Goal: Transaction & Acquisition: Obtain resource

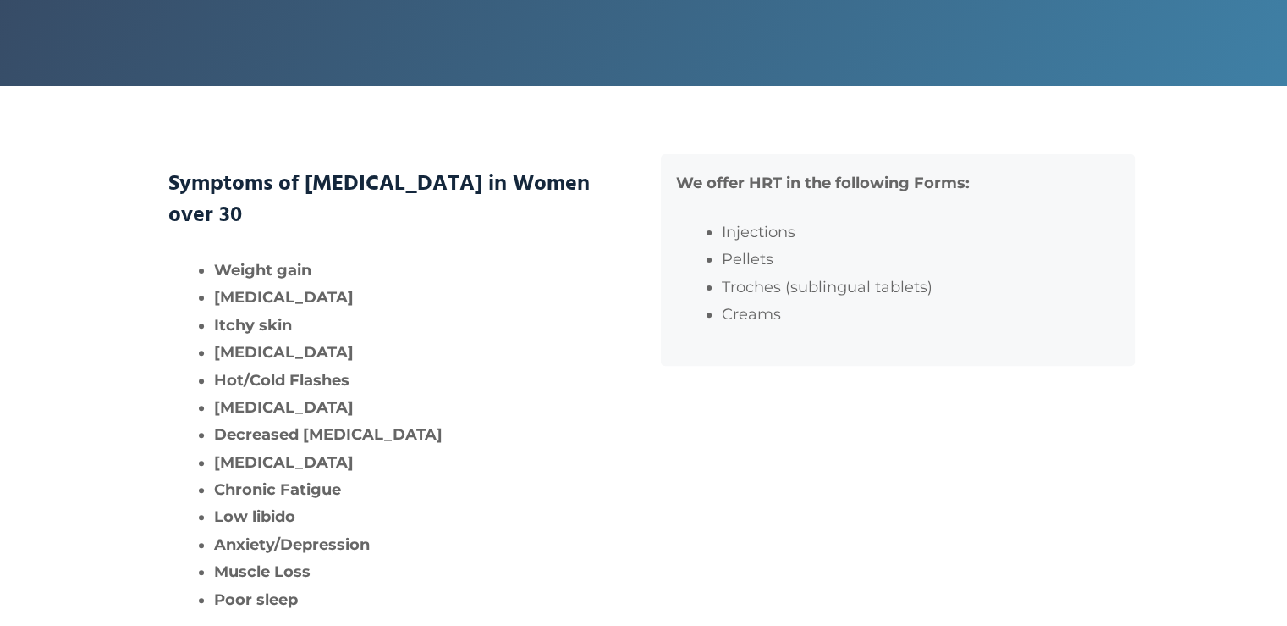
scroll to position [508, 0]
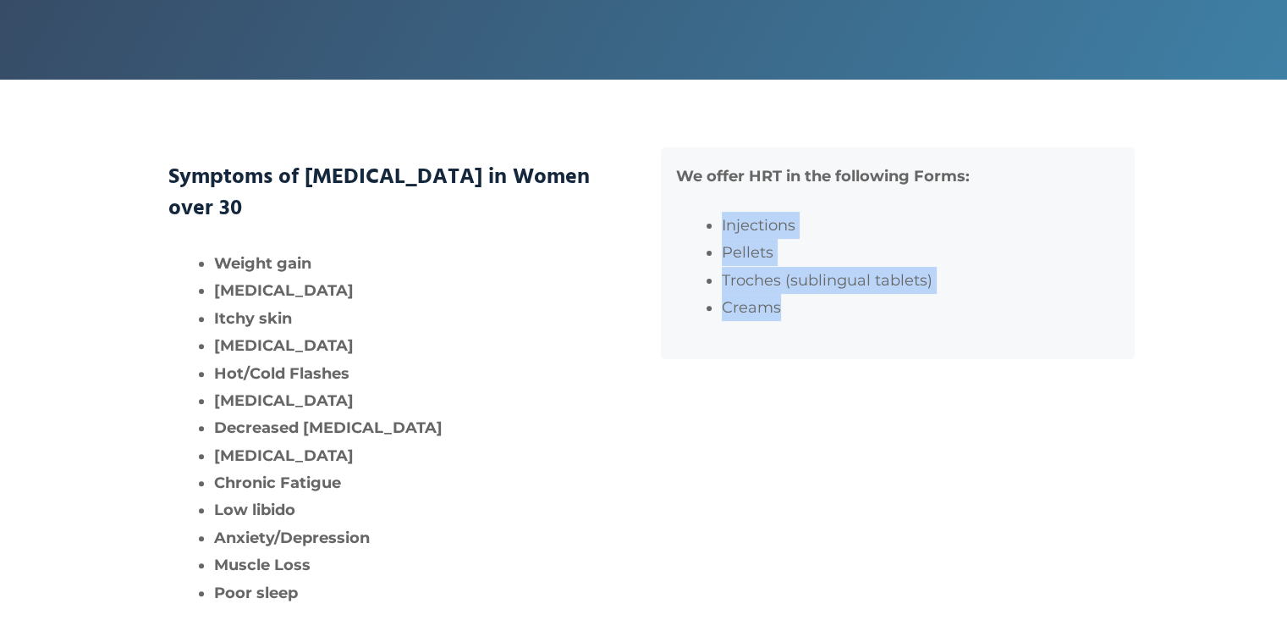
drag, startPoint x: 720, startPoint y: 272, endPoint x: 780, endPoint y: 349, distance: 97.7
click at [780, 349] on div "We offer HRT in the following Forms: Injections Pellets Troches (sublingual tab…" at bounding box center [898, 253] width 474 height 212
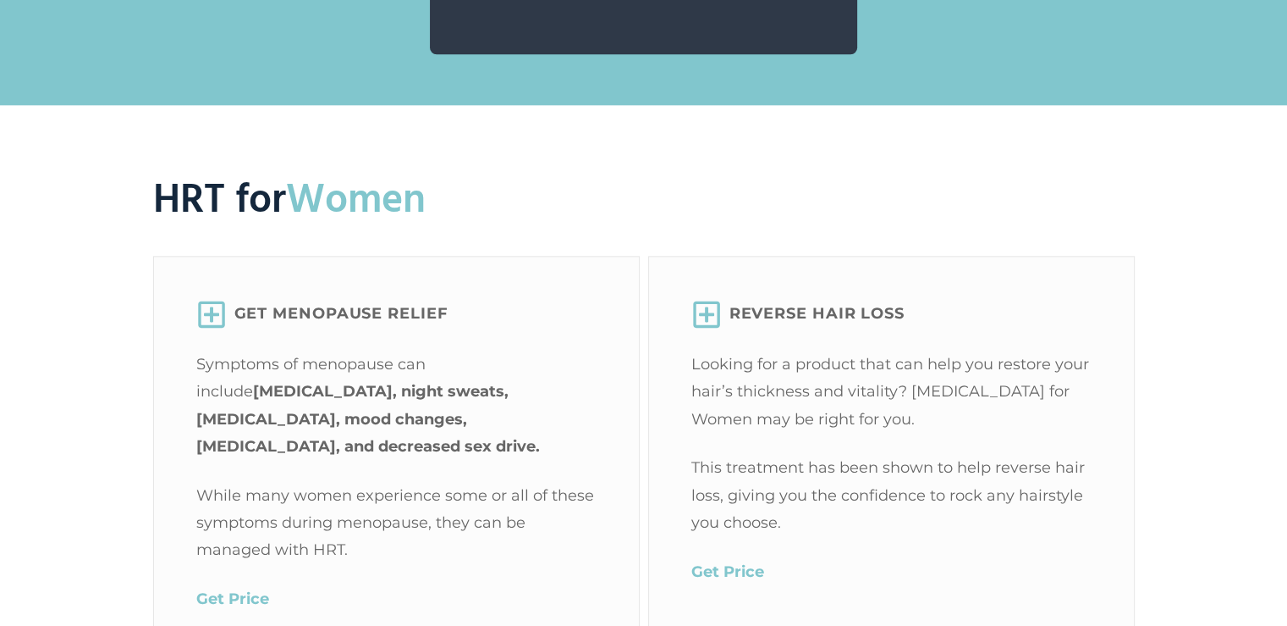
scroll to position [2285, 0]
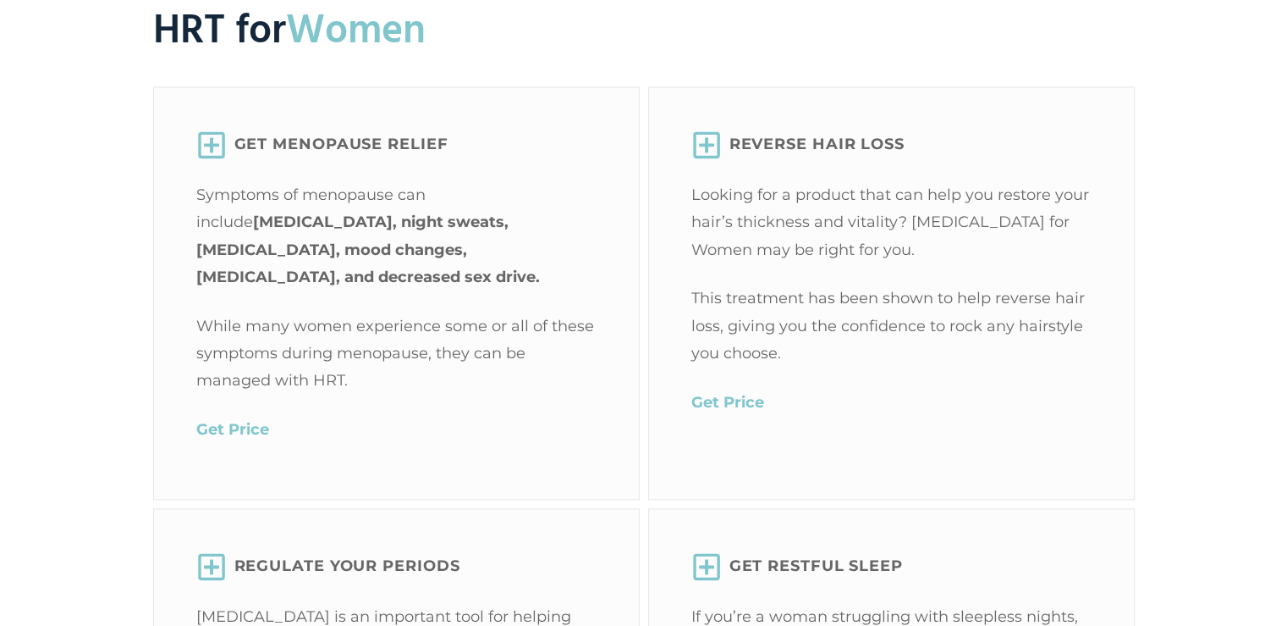
click at [257, 421] on mark "Get Price" at bounding box center [232, 429] width 73 height 19
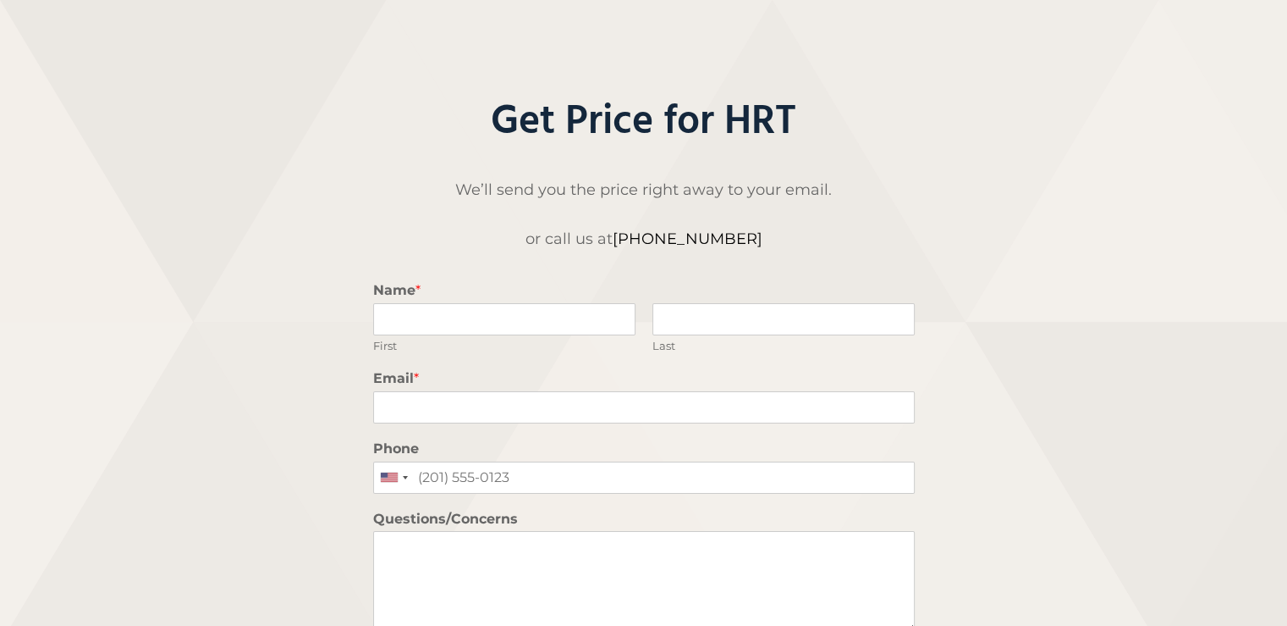
scroll to position [169, 0]
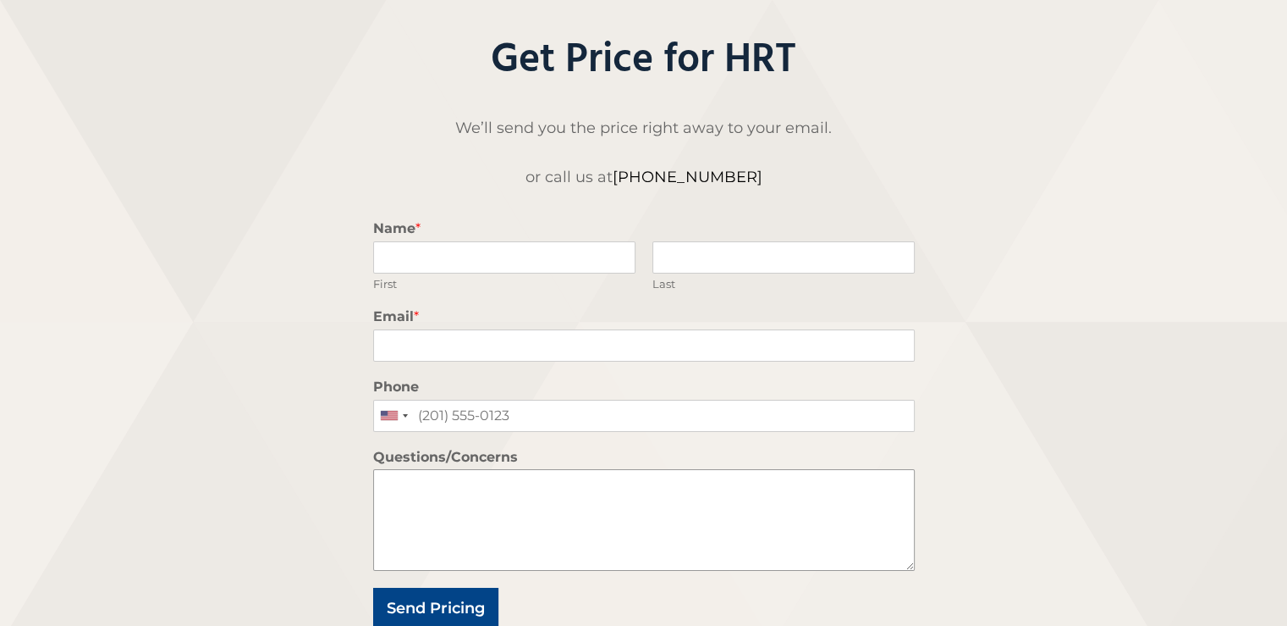
click at [496, 493] on textarea "Questions/Concerns" at bounding box center [644, 520] width 542 height 102
